Goal: Find specific page/section: Find specific page/section

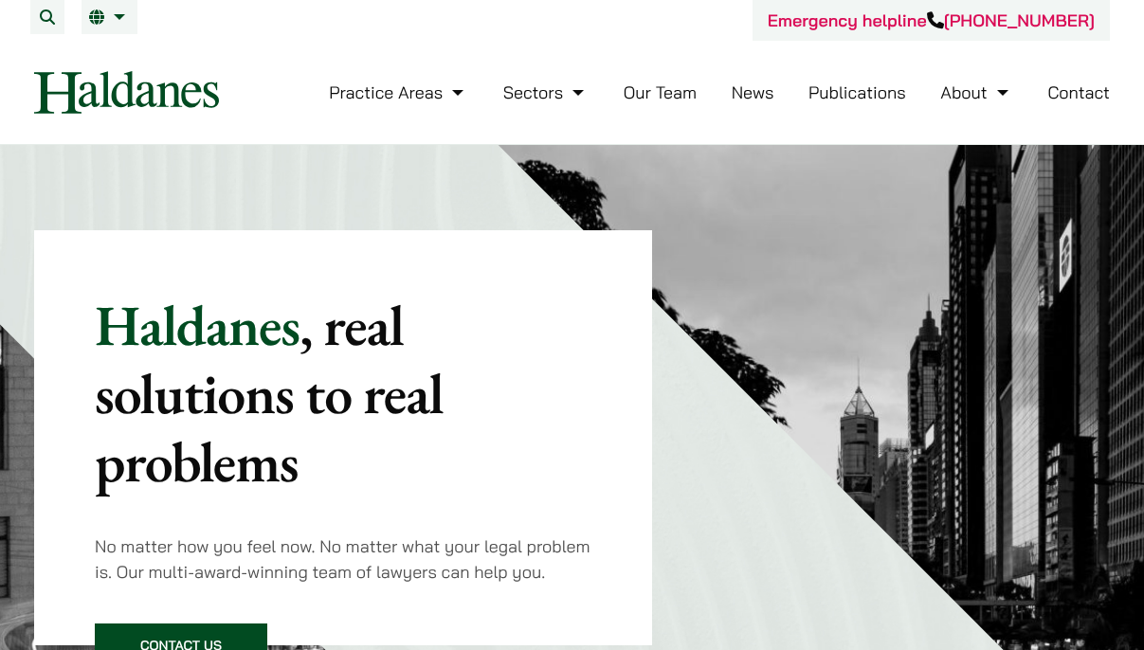
click at [670, 97] on link "Our Team" at bounding box center [660, 93] width 73 height 22
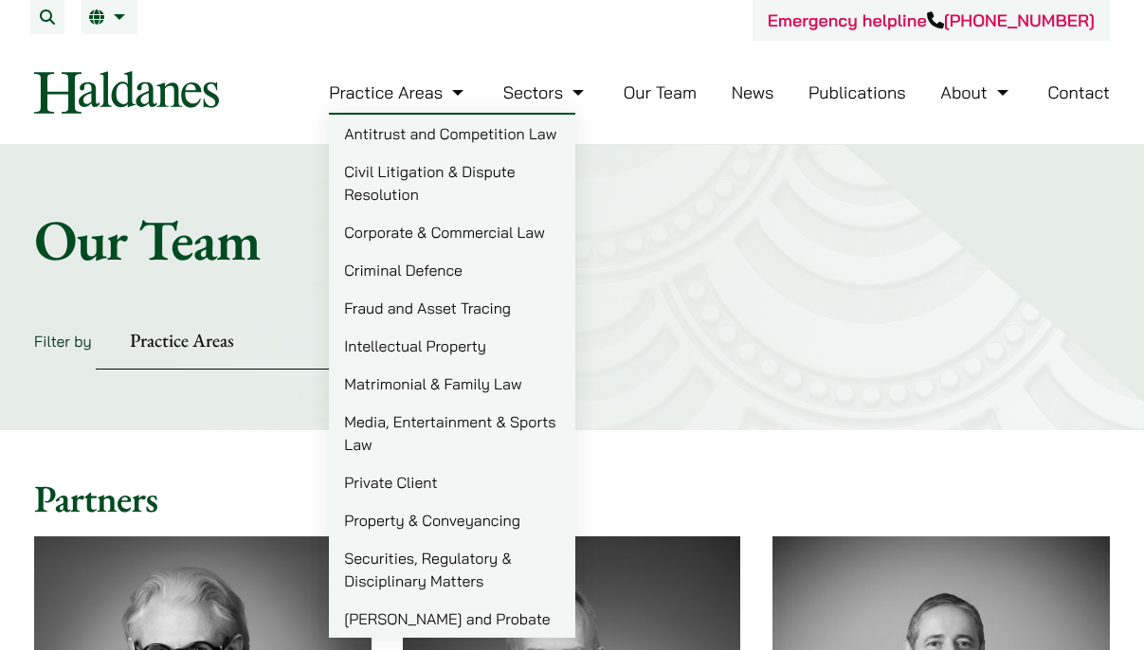
click at [403, 388] on link "Matrimonial & Family Law" at bounding box center [452, 384] width 246 height 38
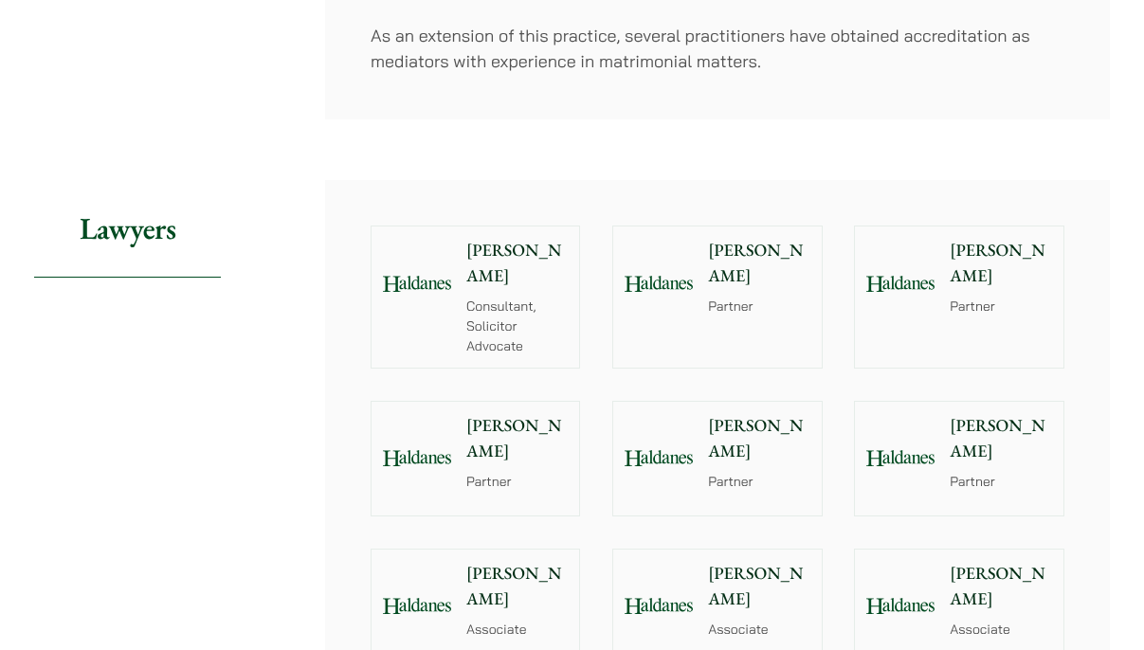
scroll to position [1327, 0]
